Goal: Task Accomplishment & Management: Manage account settings

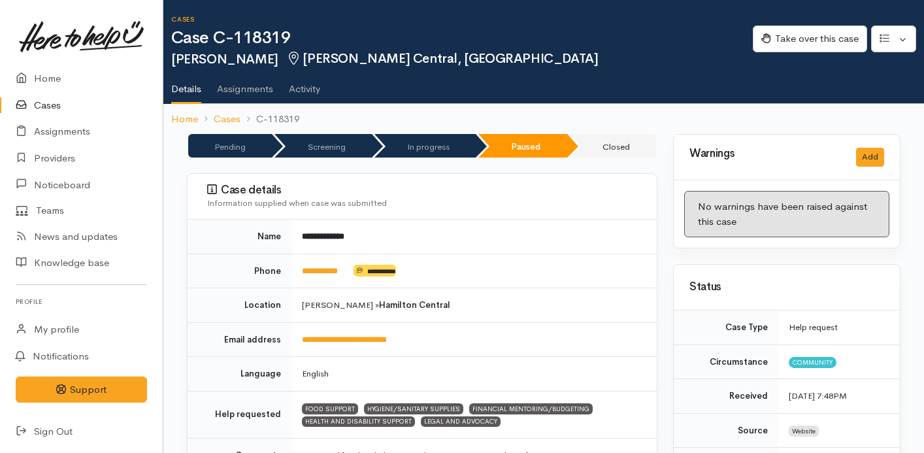
scroll to position [3238, 0]
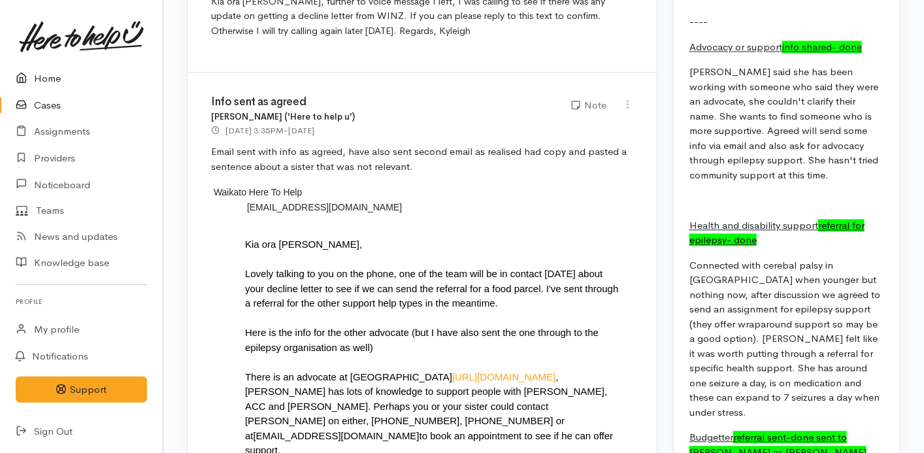
click at [48, 77] on link "Home" at bounding box center [81, 78] width 163 height 27
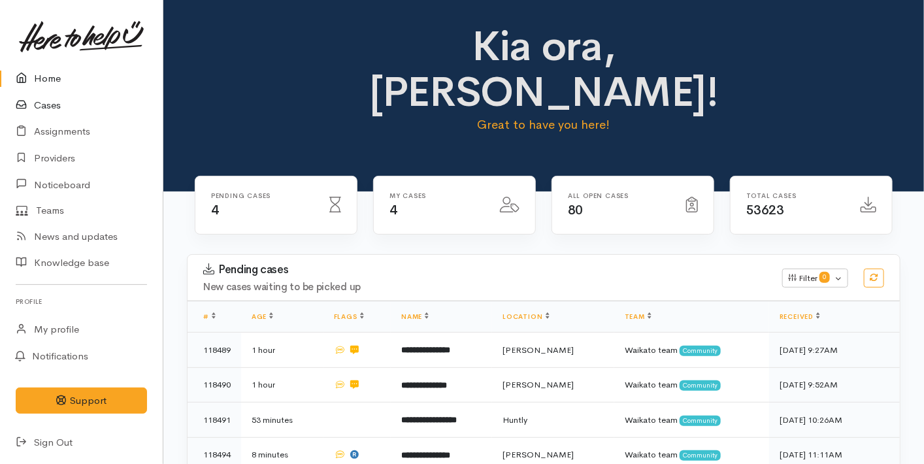
click at [61, 105] on link "Cases" at bounding box center [81, 105] width 163 height 27
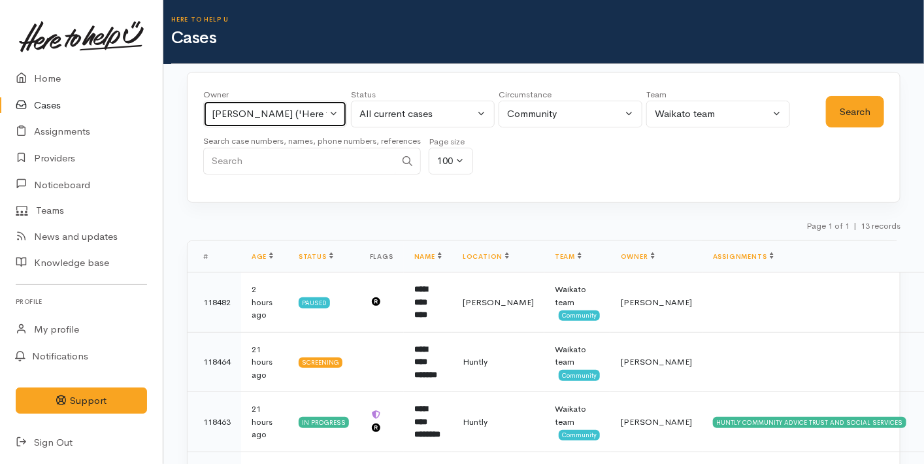
click at [316, 112] on div "Kyleigh Pike ('Here to help u')" at bounding box center [269, 114] width 115 height 15
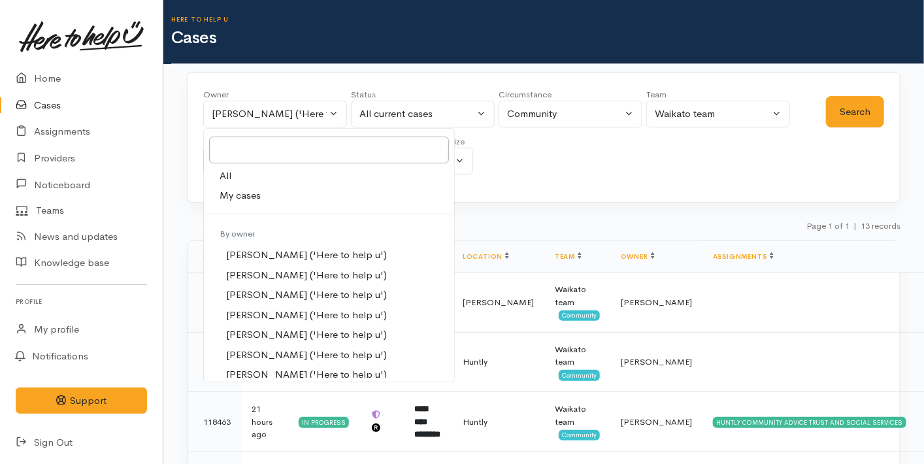
click at [291, 193] on link "My cases" at bounding box center [329, 196] width 250 height 20
select select "1648"
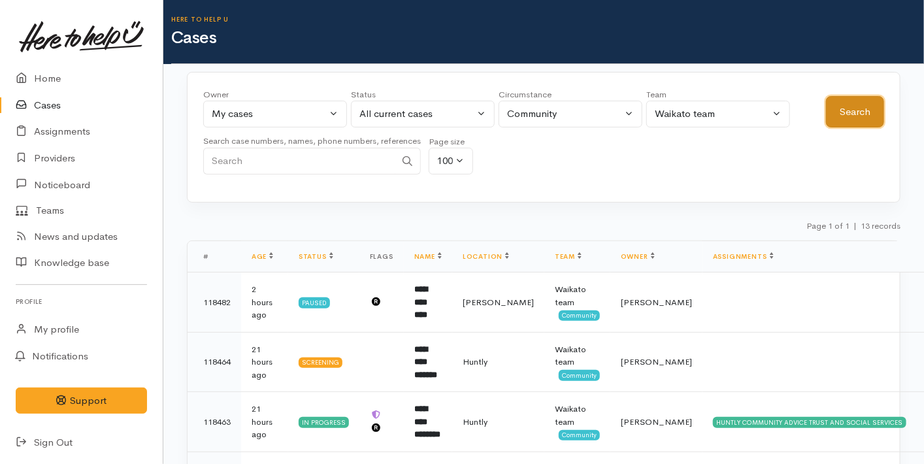
click at [847, 115] on button "Search" at bounding box center [855, 112] width 58 height 32
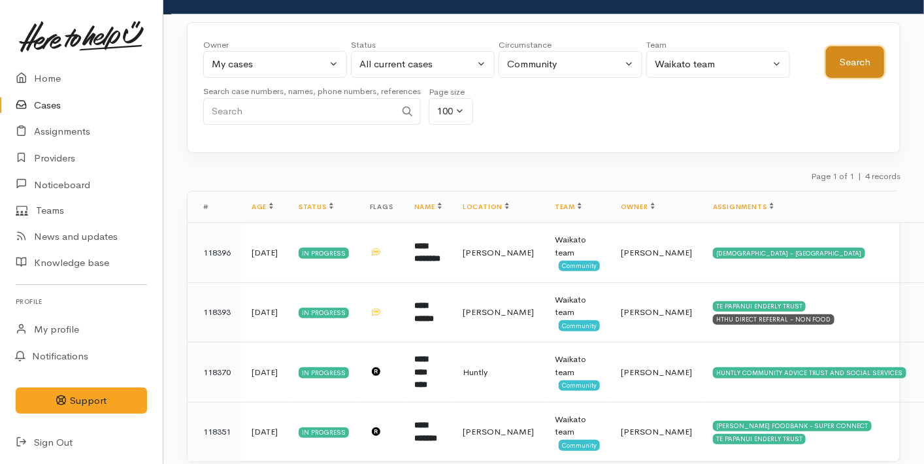
scroll to position [2, 0]
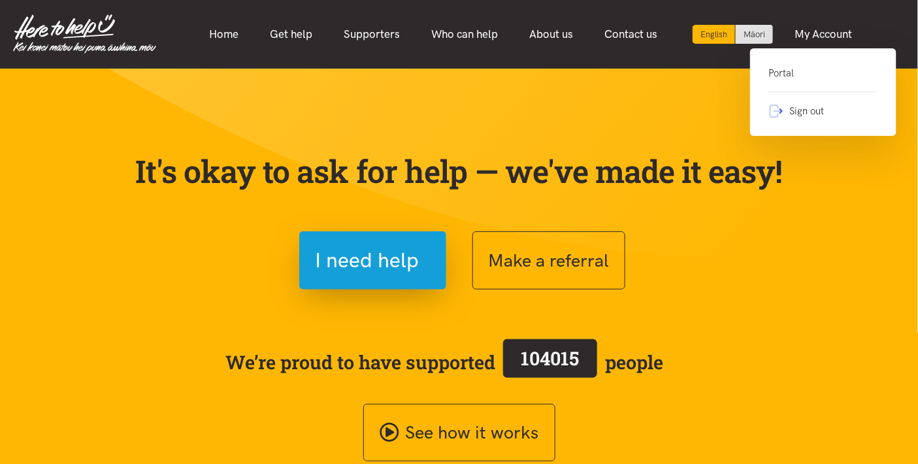
click at [788, 70] on link "Portal" at bounding box center [824, 78] width 110 height 27
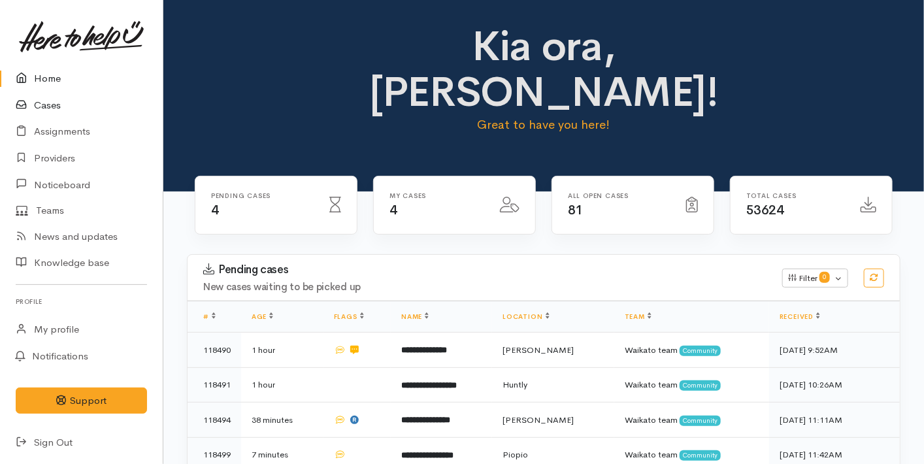
click at [49, 99] on link "Cases" at bounding box center [81, 105] width 163 height 27
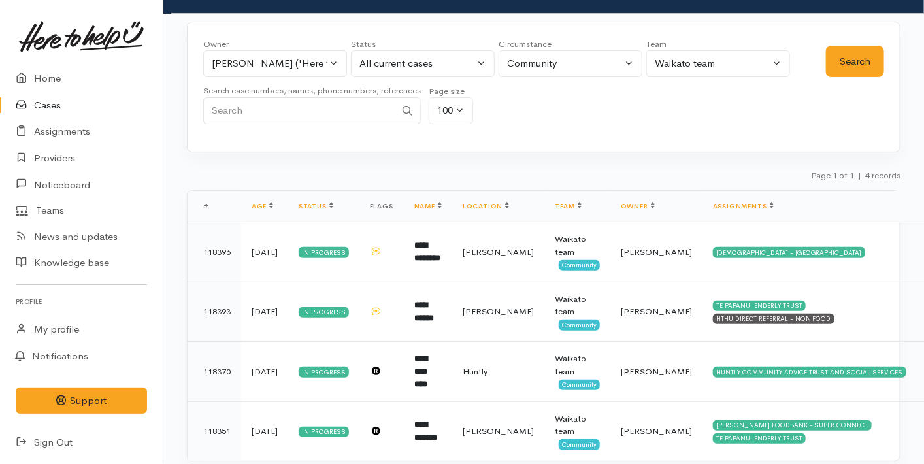
scroll to position [82, 0]
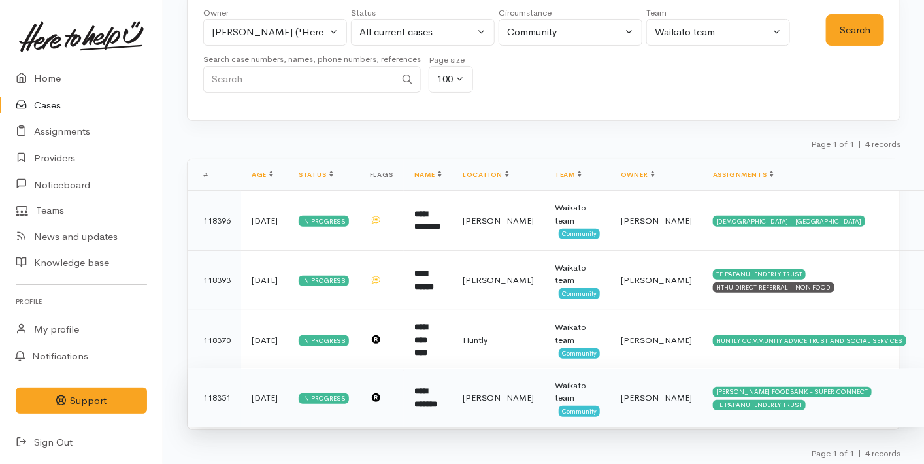
click at [288, 392] on td "[DATE]" at bounding box center [264, 397] width 47 height 59
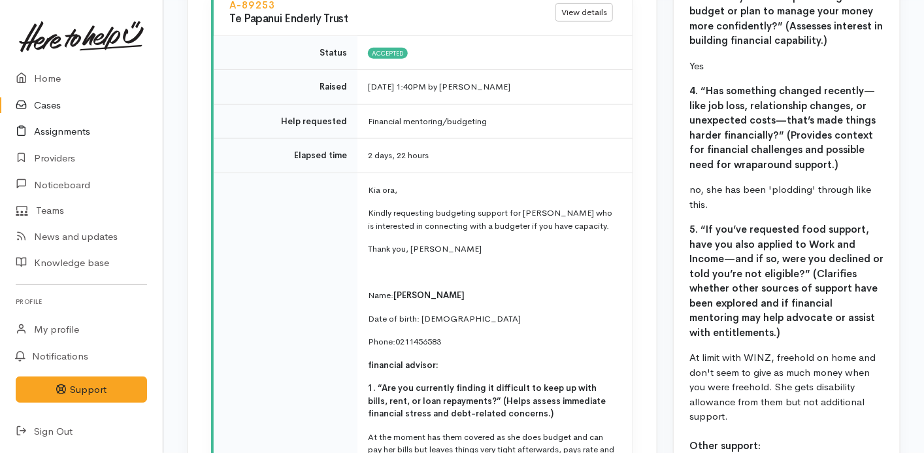
scroll to position [2246, 0]
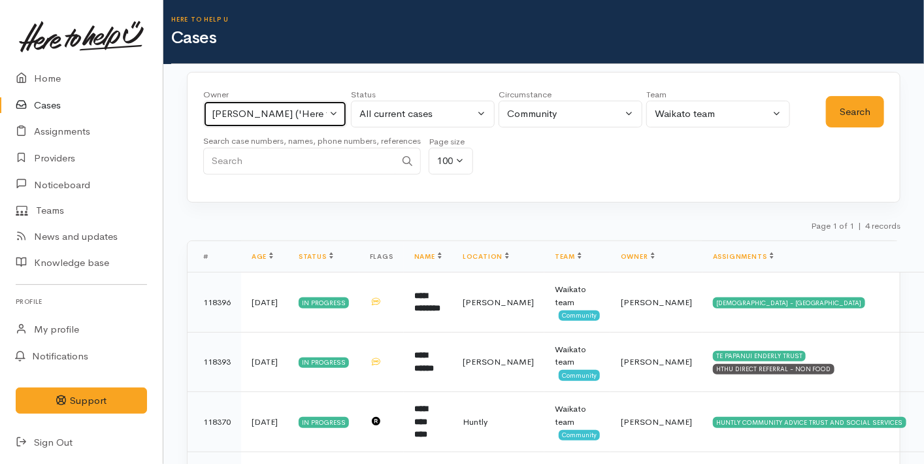
click at [254, 124] on button "[PERSON_NAME] ('Here to help u')" at bounding box center [275, 114] width 144 height 27
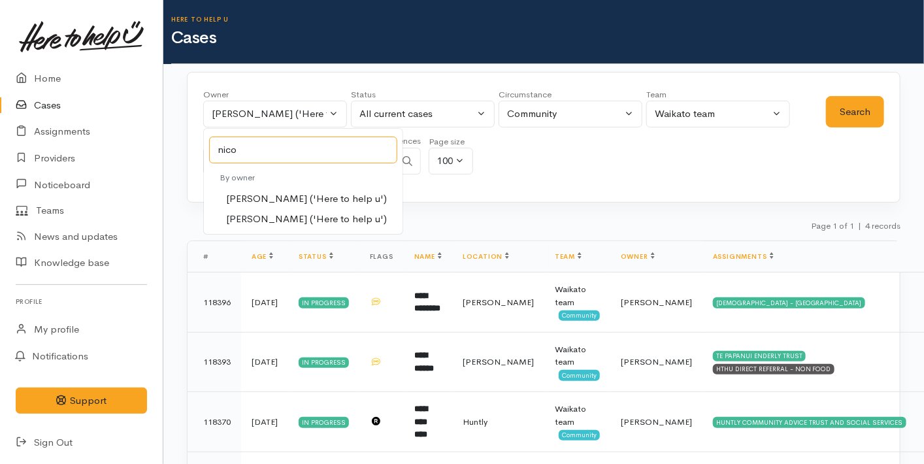
type input "nico"
click at [273, 212] on span "[PERSON_NAME] ('Here to help u')" at bounding box center [306, 219] width 161 height 15
select select "2314"
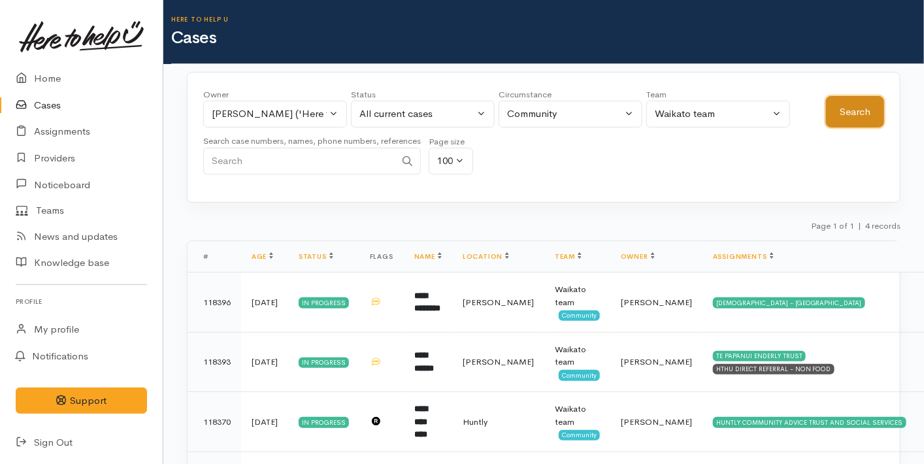
click at [845, 101] on button "Search" at bounding box center [855, 112] width 58 height 32
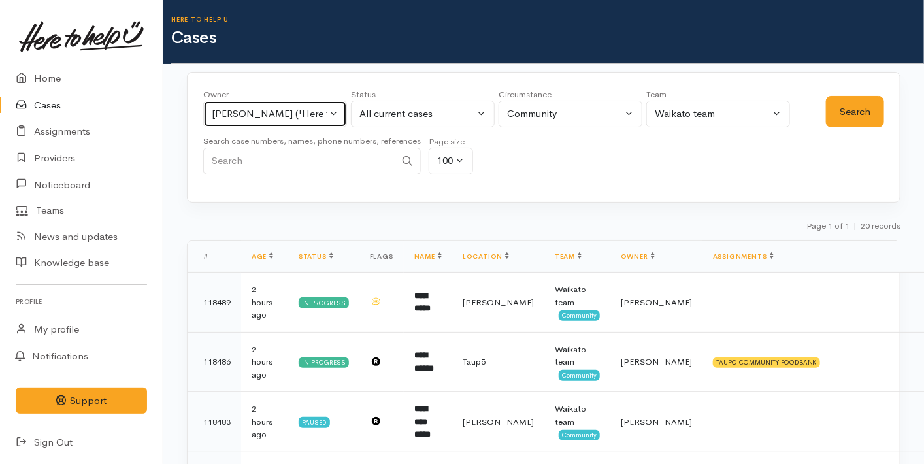
click at [277, 124] on button "[PERSON_NAME] ('Here to help u')" at bounding box center [275, 114] width 144 height 27
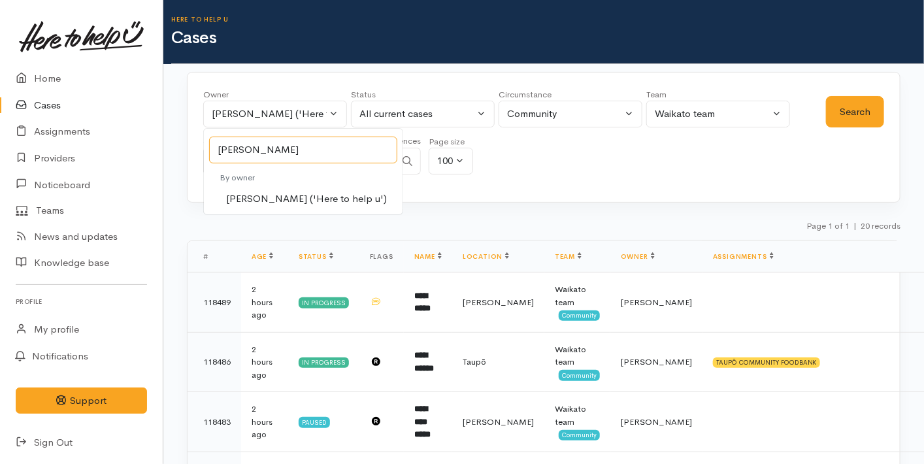
type input "[PERSON_NAME]"
click at [286, 200] on span "[PERSON_NAME] ('Here to help u')" at bounding box center [306, 199] width 161 height 15
select select "1759"
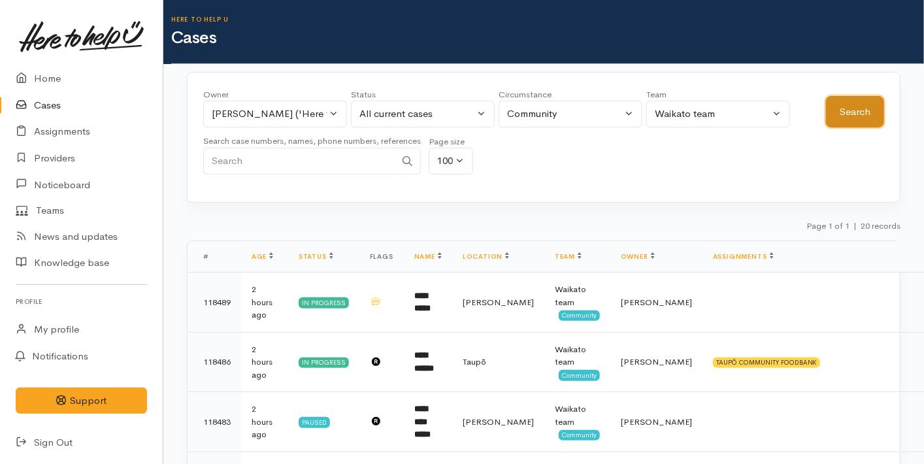
click at [841, 108] on button "Search" at bounding box center [855, 112] width 58 height 32
